Goal: Task Accomplishment & Management: Complete application form

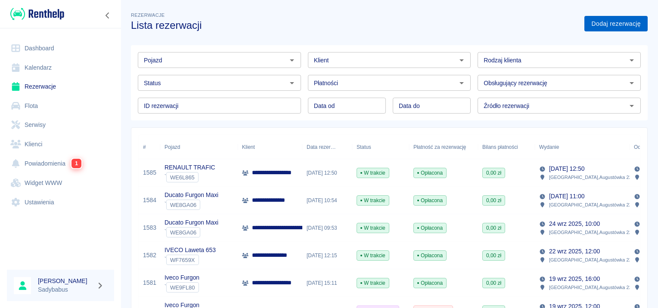
click at [615, 24] on link "Dodaj rezerwację" at bounding box center [615, 24] width 63 height 16
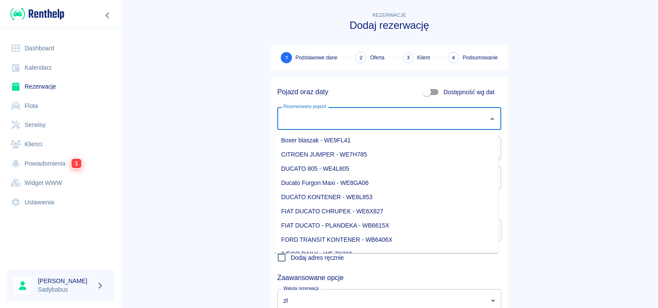
click at [325, 111] on div "Rezerwowany pojazd Rezerwowany pojazd" at bounding box center [389, 118] width 224 height 23
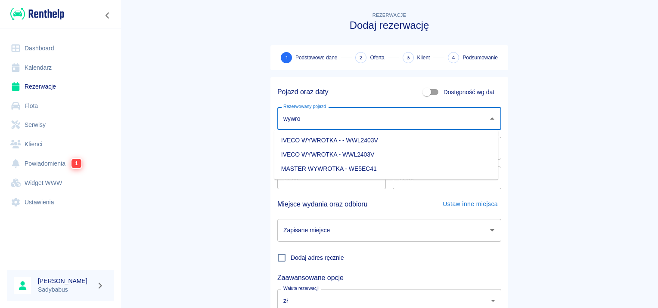
drag, startPoint x: 373, startPoint y: 169, endPoint x: 380, endPoint y: 220, distance: 51.2
click at [373, 169] on li "MASTER WYWROTKA - WE5EC41" at bounding box center [386, 169] width 224 height 14
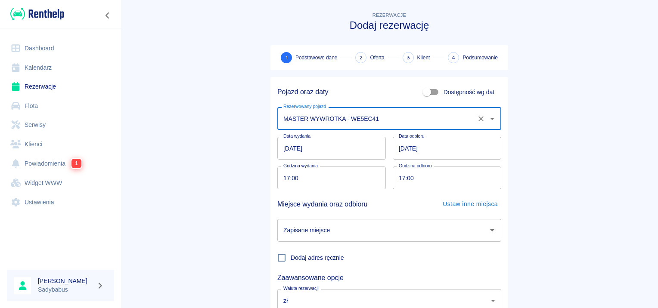
type input "MASTER WYWROTKA - WE5EC41"
click at [398, 148] on input "[DATE]" at bounding box center [446, 148] width 108 height 23
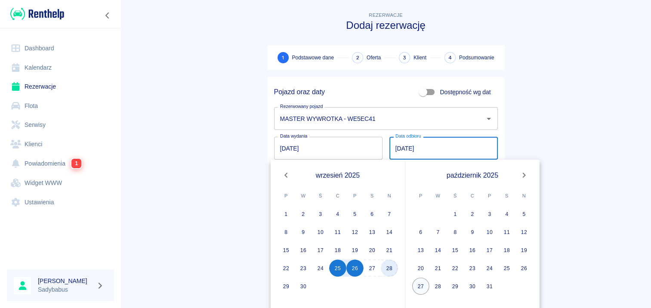
drag, startPoint x: 385, startPoint y: 270, endPoint x: 425, endPoint y: 279, distance: 40.7
click at [386, 271] on button "28" at bounding box center [389, 267] width 17 height 17
type input "[DATE]"
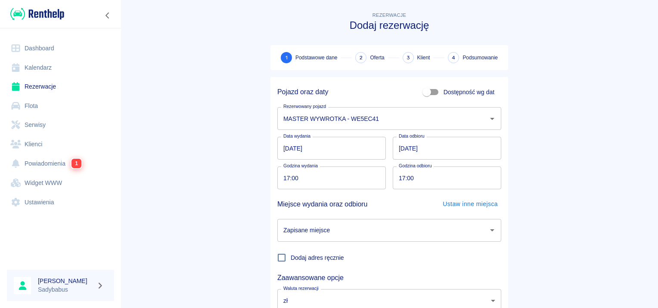
click at [281, 177] on input "17:00" at bounding box center [328, 178] width 102 height 23
type input "20:00"
click at [403, 176] on input "17:00" at bounding box center [443, 178] width 102 height 23
click at [400, 179] on input "17:00" at bounding box center [443, 178] width 102 height 23
type input "20:00"
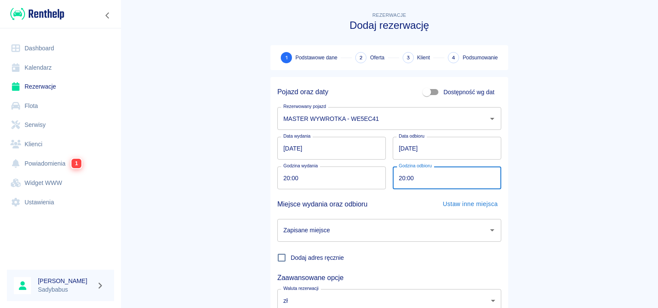
click at [184, 164] on main "Rezerwacje Dodaj rezerwację 1 Podstawowe dane 2 Oferta 3 Klient 4 Podsumowanie …" at bounding box center [388, 179] width 537 height 338
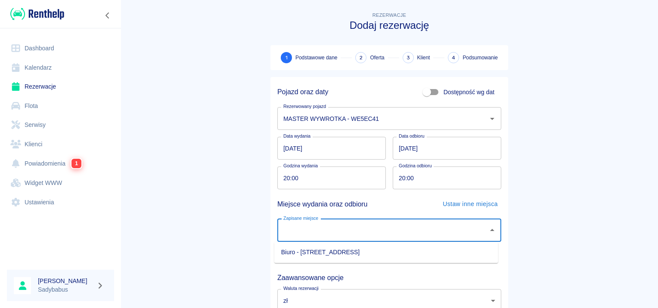
click at [414, 233] on input "Zapisane miejsce" at bounding box center [382, 230] width 203 height 15
click at [397, 253] on li "Biuro - [STREET_ADDRESS]" at bounding box center [386, 252] width 224 height 14
type input "Biuro - [STREET_ADDRESS]"
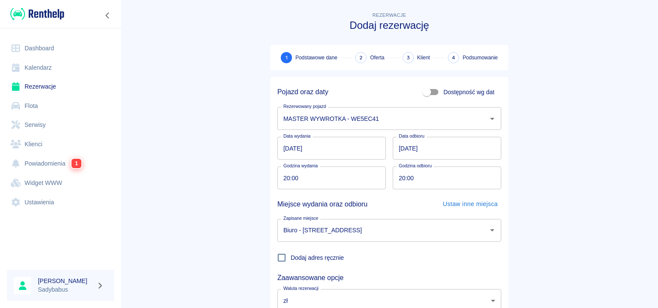
click at [551, 173] on main "Rezerwacje Dodaj rezerwację 1 Podstawowe dane 2 Oferta 3 Klient 4 Podsumowanie …" at bounding box center [388, 179] width 537 height 338
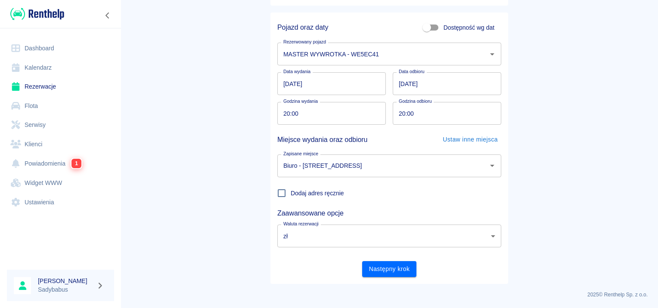
scroll to position [65, 0]
click at [424, 86] on input "[DATE]" at bounding box center [446, 82] width 108 height 23
click at [538, 71] on main "Rezerwacje Dodaj rezerwację 1 Podstawowe dane 2 Oferta 3 Klient 4 Podsumowanie …" at bounding box center [388, 114] width 537 height 338
click at [396, 262] on button "Następny krok" at bounding box center [389, 268] width 55 height 16
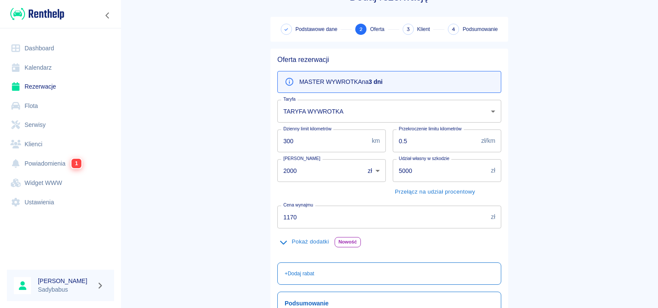
scroll to position [43, 0]
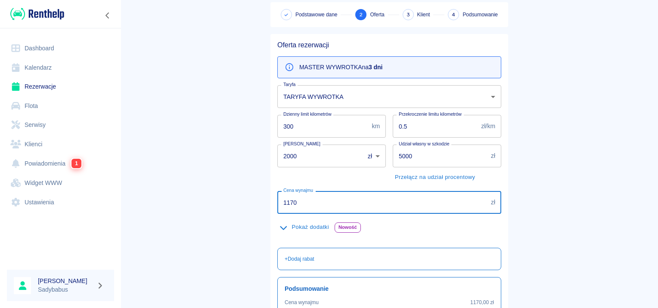
drag, startPoint x: 230, startPoint y: 210, endPoint x: 124, endPoint y: 227, distance: 108.0
click at [124, 227] on main "Rezerwacje Dodaj rezerwację Podstawowe dane 2 Oferta 3 Klient 4 Podsumowanie Of…" at bounding box center [388, 180] width 537 height 427
type input "650"
click at [565, 167] on main "Rezerwacje Dodaj rezerwację Podstawowe dane 2 Oferta 3 Klient 4 Podsumowanie Of…" at bounding box center [388, 180] width 537 height 427
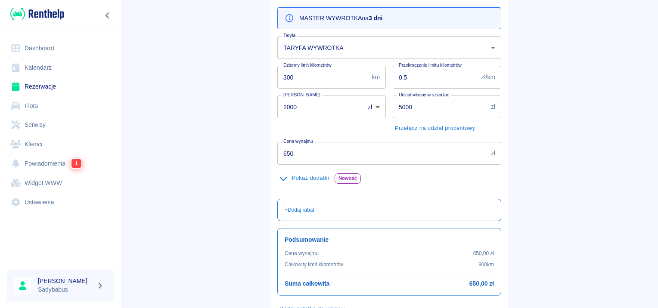
scroll to position [153, 0]
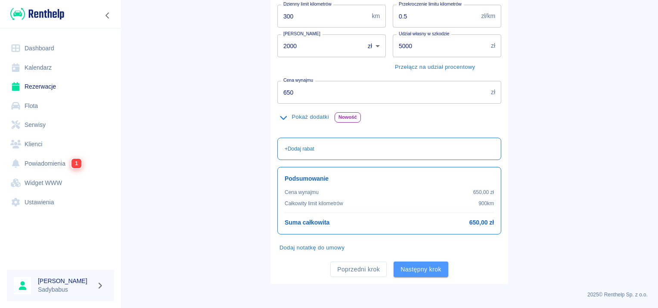
click at [417, 266] on button "Następny krok" at bounding box center [420, 270] width 55 height 16
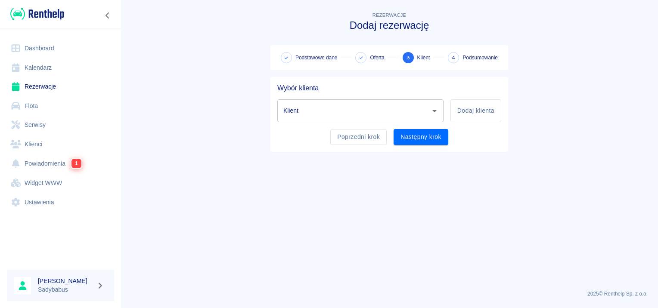
click at [349, 113] on input "Klient" at bounding box center [353, 110] width 145 height 15
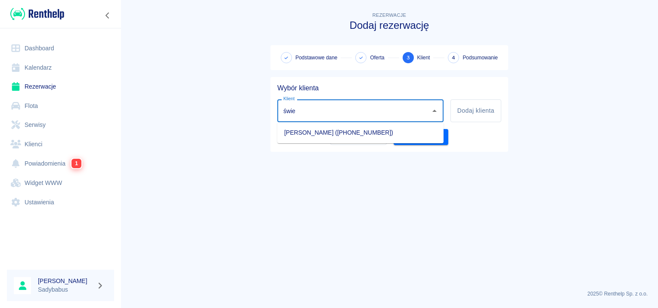
click at [368, 128] on li "DAWID Świerk (+48505051904)" at bounding box center [360, 133] width 166 height 14
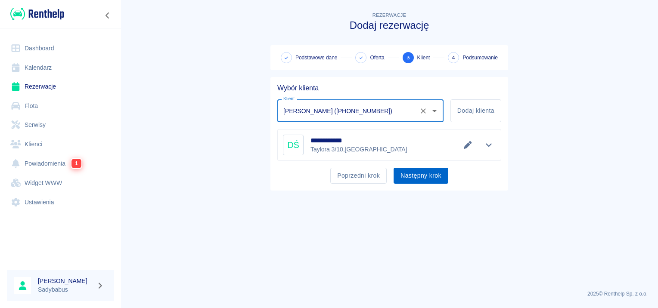
type input "DAWID Świerk (+48505051904)"
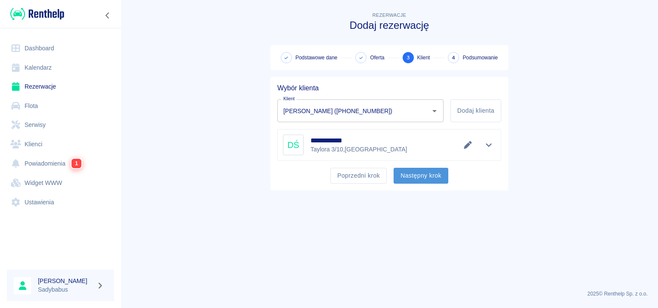
click at [423, 176] on button "Następny krok" at bounding box center [420, 176] width 55 height 16
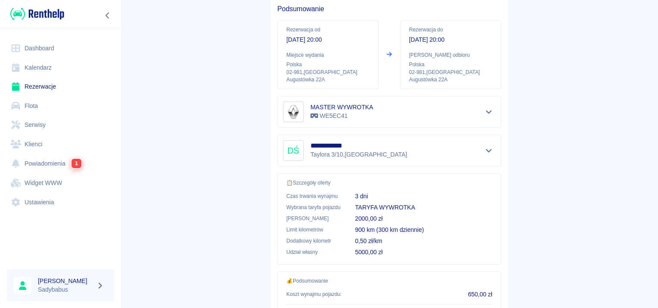
scroll to position [155, 0]
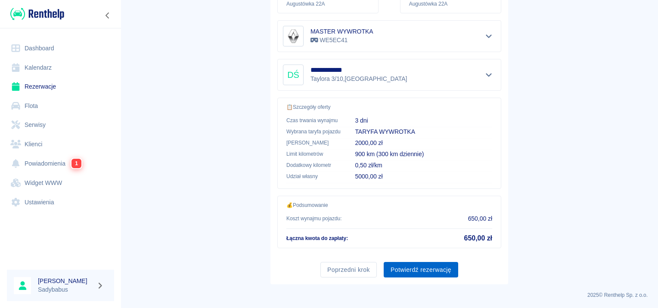
click at [403, 262] on button "Potwierdź rezerwację" at bounding box center [420, 270] width 74 height 16
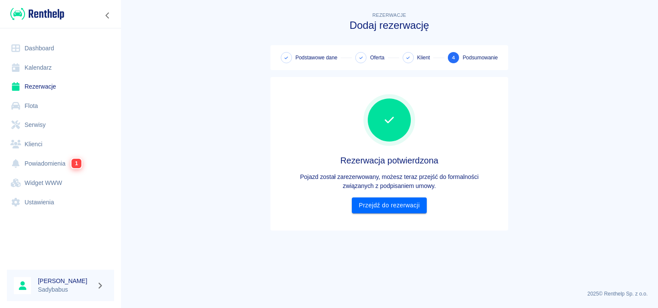
scroll to position [0, 0]
click at [377, 200] on link "Przejdź do rezerwacji" at bounding box center [389, 206] width 74 height 16
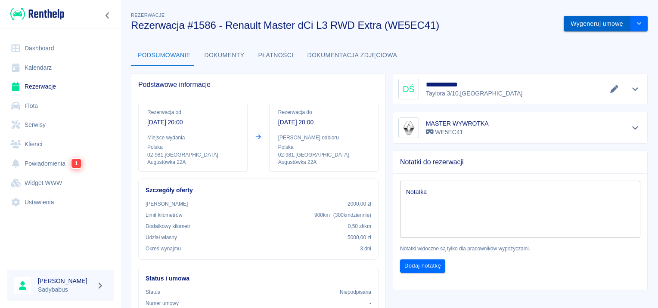
click at [589, 25] on button "Wygeneruj umowę" at bounding box center [596, 24] width 67 height 16
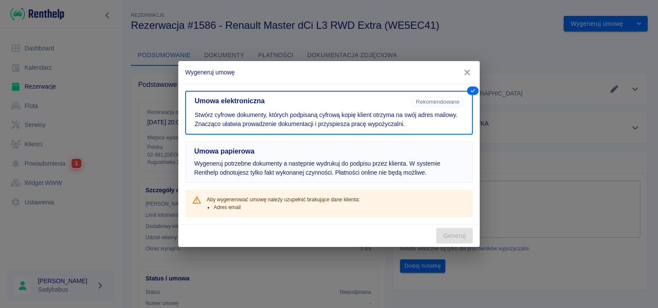
click at [388, 167] on p "Wygeneruj potrzebne dokumenty a następnie wydrukuj do podpisu przez klienta. W …" at bounding box center [328, 168] width 269 height 18
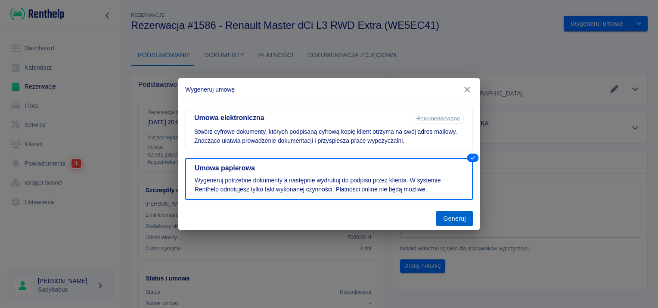
click at [455, 222] on button "Generuj" at bounding box center [454, 219] width 37 height 16
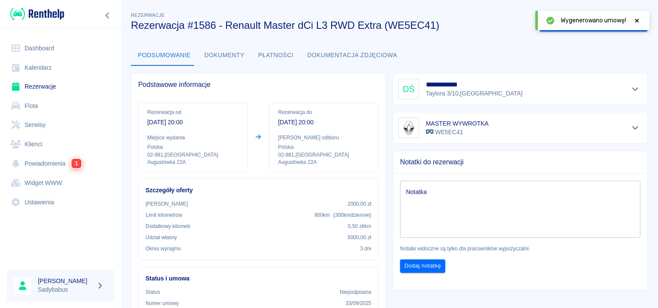
click at [634, 21] on icon at bounding box center [637, 21] width 8 height 6
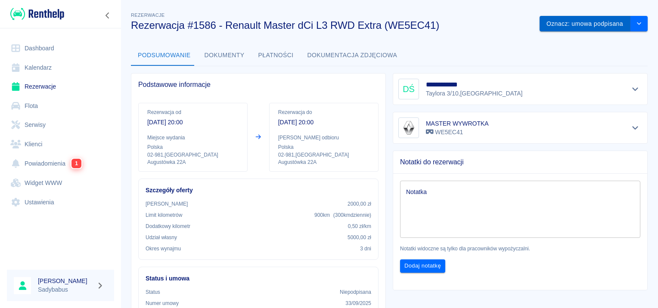
click at [610, 23] on button "Oznacz: umowa podpisana" at bounding box center [584, 24] width 91 height 16
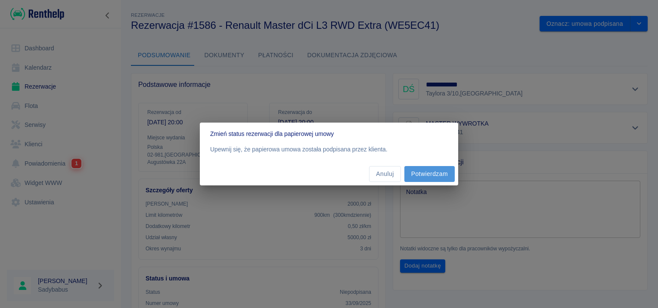
click at [422, 173] on button "Potwierdzam" at bounding box center [429, 174] width 50 height 16
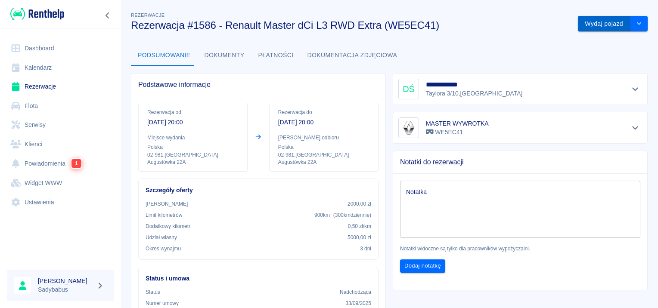
click at [585, 28] on button "Wydaj pojazd" at bounding box center [603, 24] width 52 height 16
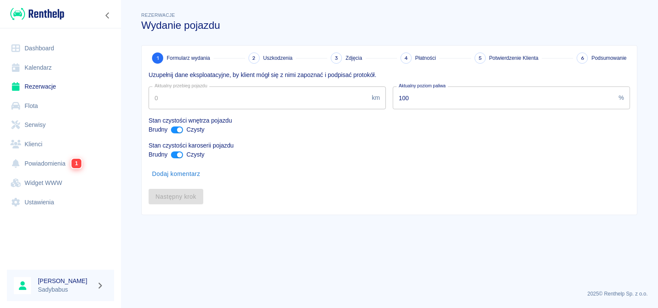
type input "120235"
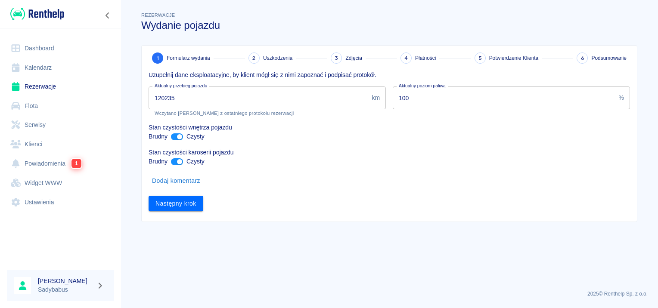
drag, startPoint x: 454, startPoint y: 86, endPoint x: 446, endPoint y: 93, distance: 10.7
click at [451, 88] on div "Aktualny poziom paliwa 100 % Aktualny poziom paliwa" at bounding box center [508, 98] width 244 height 37
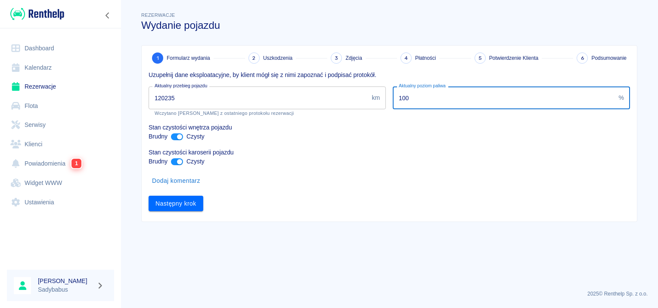
drag, startPoint x: 303, startPoint y: 98, endPoint x: 204, endPoint y: 99, distance: 99.4
click at [212, 99] on div "Uzupełnij dane eksploatacyjne, by klient mógł się z nimi zapoznać i podpisać pr…" at bounding box center [386, 138] width 488 height 148
type input "20"
click at [185, 201] on button "Następny krok" at bounding box center [175, 204] width 55 height 16
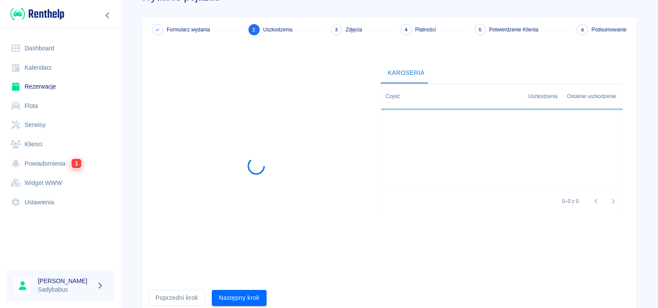
scroll to position [62, 0]
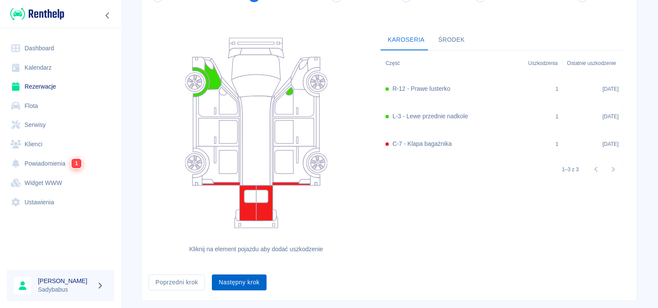
click at [226, 258] on div "Kliknij na element pojazdu aby dodać uszkodzenie Karoseria Środek Część Uszkodz…" at bounding box center [388, 142] width 481 height 266
click at [224, 279] on button "Następny krok" at bounding box center [239, 283] width 55 height 16
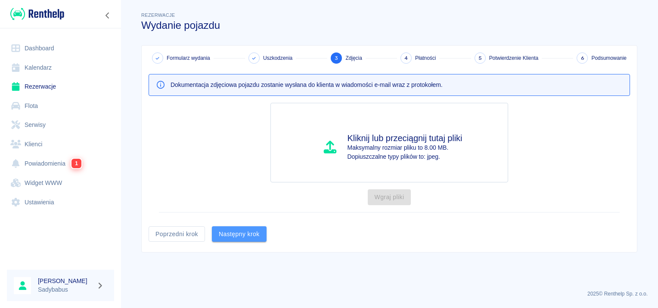
drag, startPoint x: 250, startPoint y: 235, endPoint x: 249, endPoint y: 229, distance: 6.1
click at [250, 235] on button "Następny krok" at bounding box center [239, 234] width 55 height 16
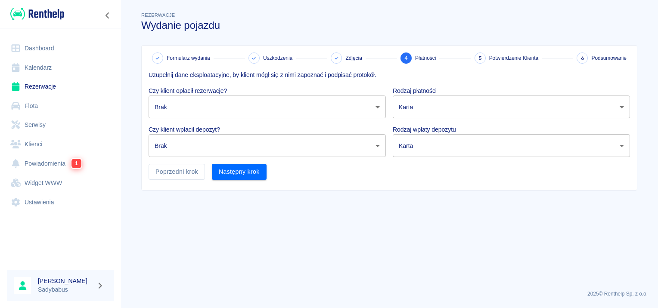
click at [203, 107] on body "Używamy plików Cookies, by zapewnić Ci najlepsze możliwe doświadczenie. Aby dow…" at bounding box center [329, 154] width 658 height 308
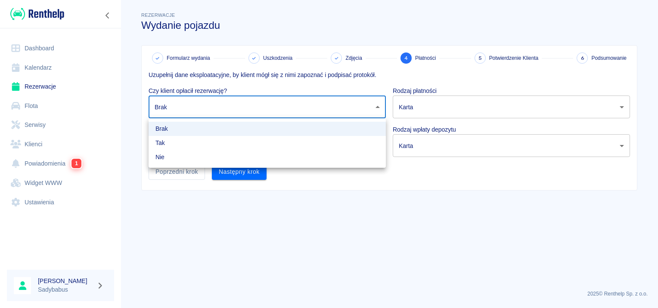
click at [199, 140] on li "Tak" at bounding box center [266, 143] width 237 height 14
type input "true"
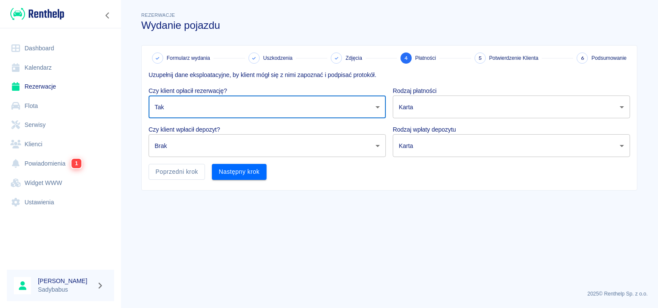
click at [196, 150] on body "Używamy plików Cookies, by zapewnić Ci najlepsze możliwe doświadczenie. Aby dow…" at bounding box center [329, 154] width 658 height 308
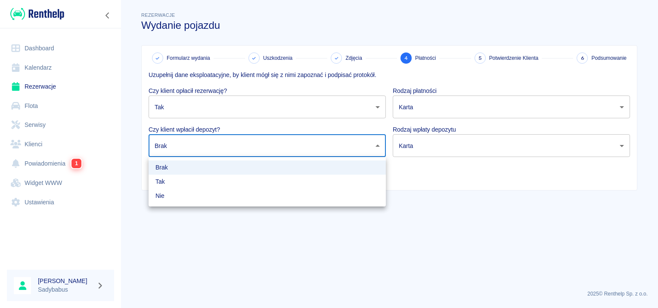
drag, startPoint x: 197, startPoint y: 183, endPoint x: 273, endPoint y: 134, distance: 90.4
click at [198, 184] on li "Tak" at bounding box center [266, 182] width 237 height 14
type input "true"
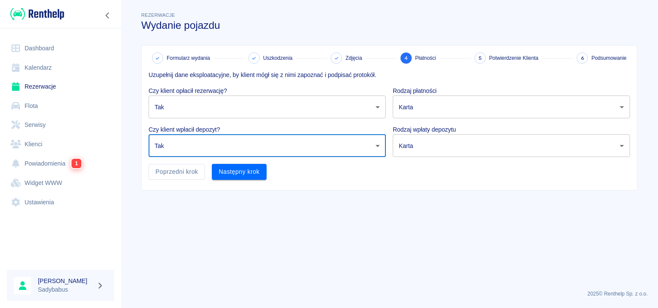
click at [410, 114] on body "Używamy plików Cookies, by zapewnić Ci najlepsze możliwe doświadczenie. Aby dow…" at bounding box center [329, 154] width 658 height 308
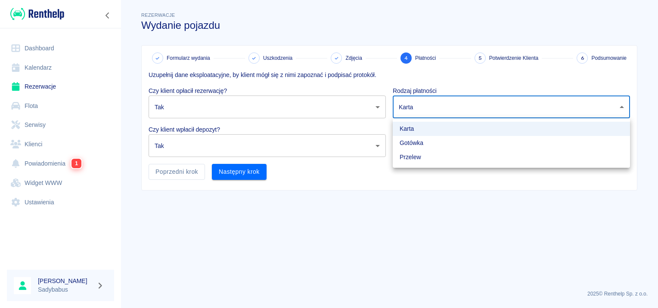
click at [258, 149] on div at bounding box center [329, 154] width 658 height 308
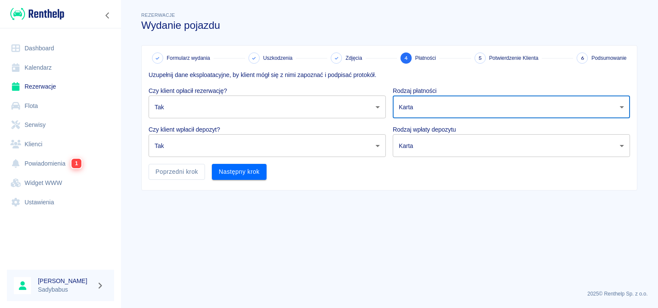
click at [240, 110] on body "Używamy plików Cookies, by zapewnić Ci najlepsze możliwe doświadczenie. Aby dow…" at bounding box center [329, 154] width 658 height 308
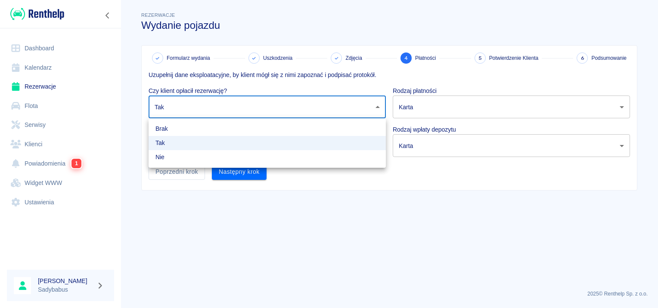
click at [413, 105] on div at bounding box center [329, 154] width 658 height 308
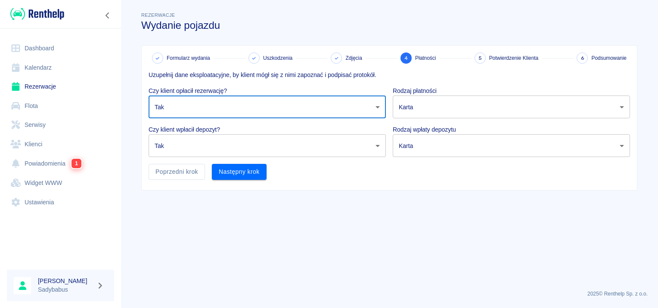
click at [414, 109] on body "Używamy plików Cookies, by zapewnić Ci najlepsze możliwe doświadczenie. Aby dow…" at bounding box center [329, 154] width 658 height 308
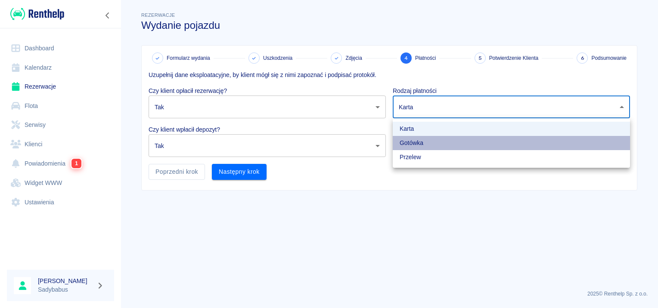
click at [417, 144] on li "Gotówka" at bounding box center [510, 143] width 237 height 14
type input "cash"
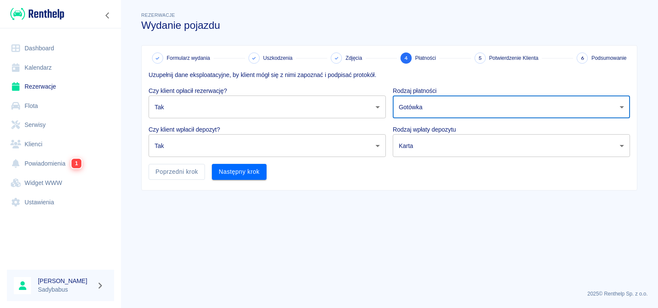
click at [417, 151] on body "Używamy plików Cookies, by zapewnić Ci najlepsze możliwe doświadczenie. Aby dow…" at bounding box center [329, 154] width 658 height 308
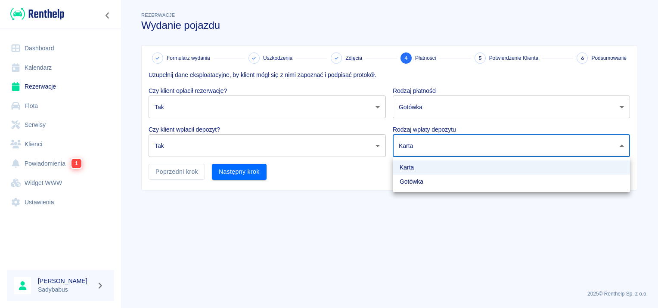
drag, startPoint x: 414, startPoint y: 180, endPoint x: 405, endPoint y: 180, distance: 8.6
click at [414, 181] on li "Gotówka" at bounding box center [510, 182] width 237 height 14
type input "cash"
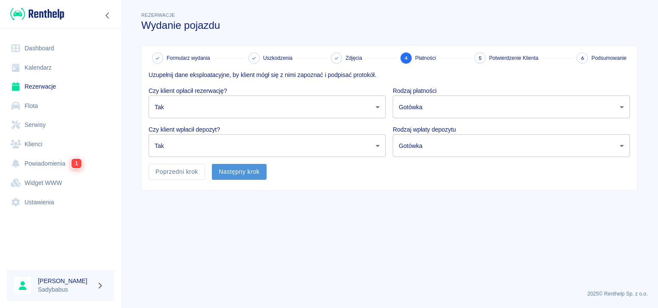
click at [259, 170] on button "Następny krok" at bounding box center [239, 172] width 55 height 16
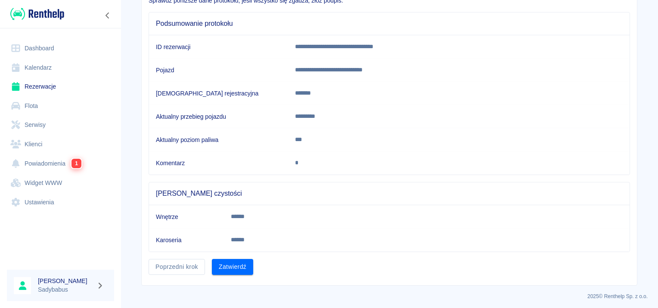
scroll to position [75, 0]
click at [233, 266] on button "Zatwierdź" at bounding box center [232, 266] width 41 height 16
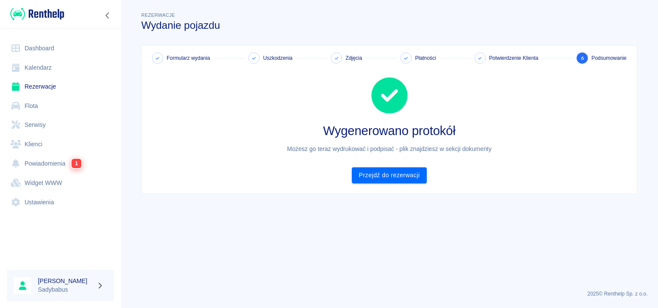
scroll to position [0, 0]
click at [414, 172] on link "Przejdź do rezerwacji" at bounding box center [389, 175] width 74 height 16
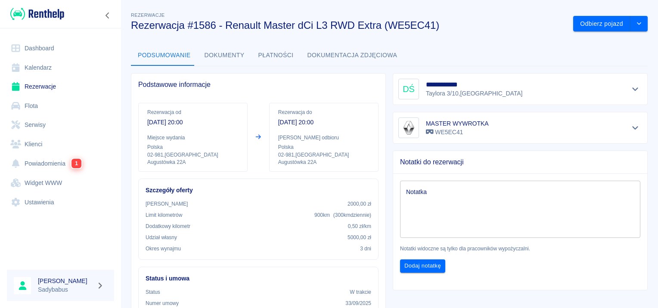
drag, startPoint x: 221, startPoint y: 53, endPoint x: 233, endPoint y: 54, distance: 11.7
click at [221, 53] on button "Dokumenty" at bounding box center [225, 55] width 54 height 21
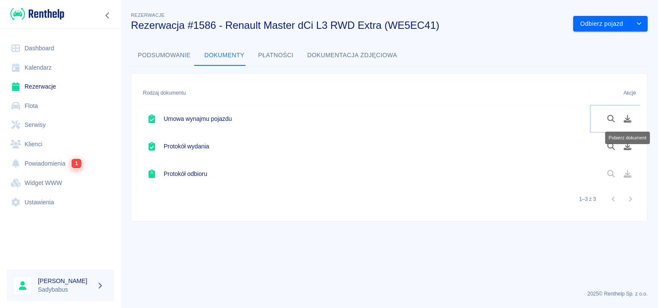
click at [627, 119] on icon "Pobierz dokument" at bounding box center [628, 119] width 8 height 8
click at [625, 147] on icon "Pobierz dokument" at bounding box center [627, 146] width 10 height 8
